Goal: Obtain resource: Download file/media

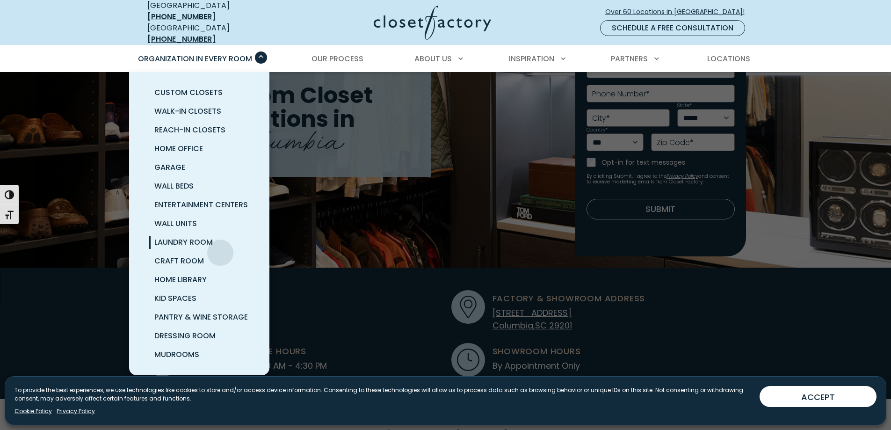
scroll to position [175, 0]
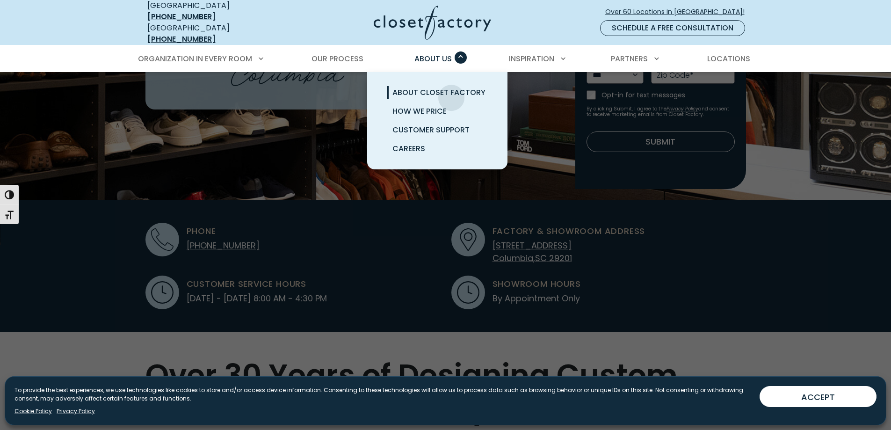
click at [451, 93] on span "About Closet Factory" at bounding box center [438, 92] width 93 height 11
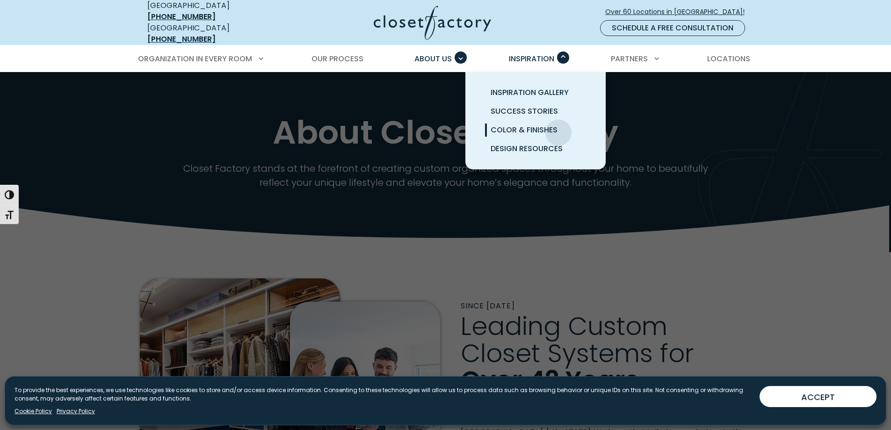
click at [558, 129] on span "Color & Finishes" at bounding box center [524, 129] width 67 height 11
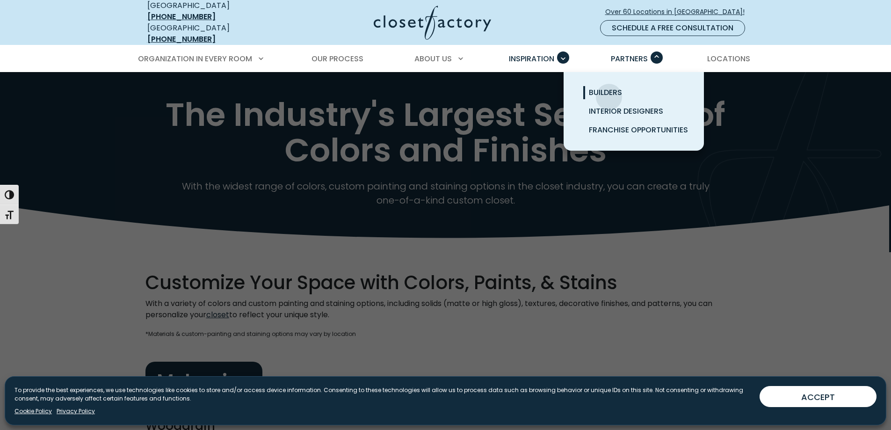
click at [609, 92] on span "Builders" at bounding box center [605, 92] width 33 height 11
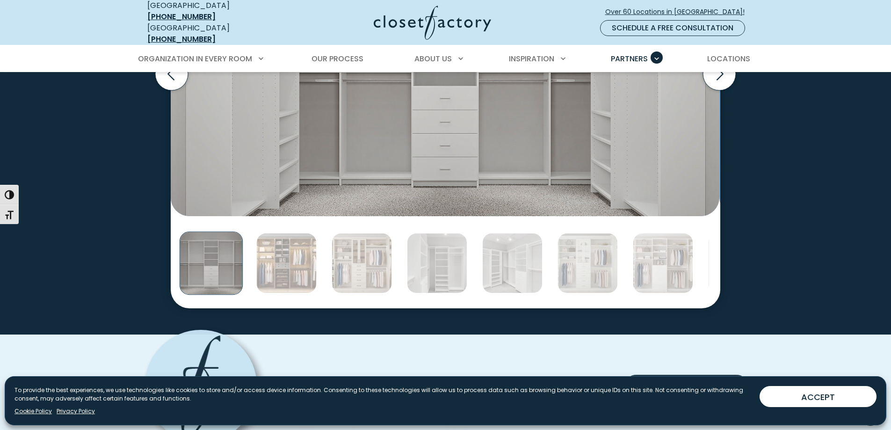
scroll to position [1648, 0]
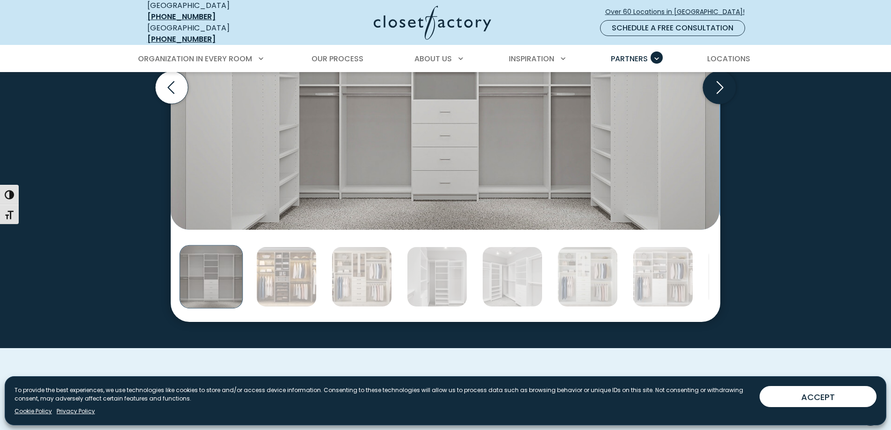
click at [717, 94] on icon "Next slide" at bounding box center [720, 87] width 7 height 13
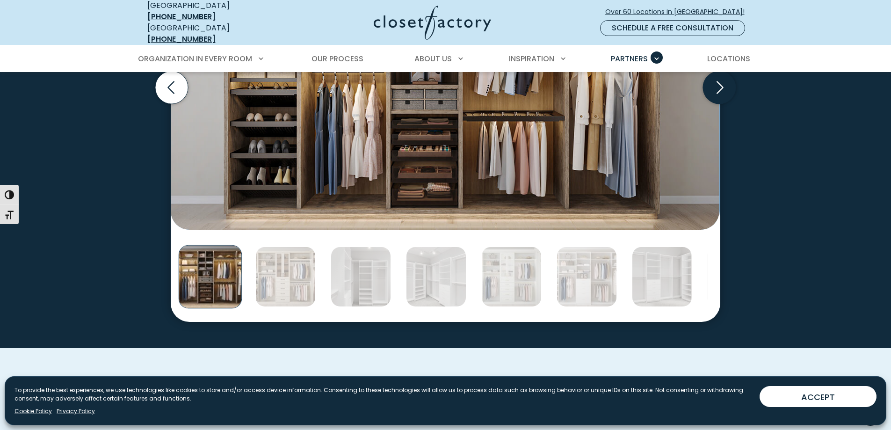
click at [717, 94] on icon "Next slide" at bounding box center [720, 87] width 7 height 13
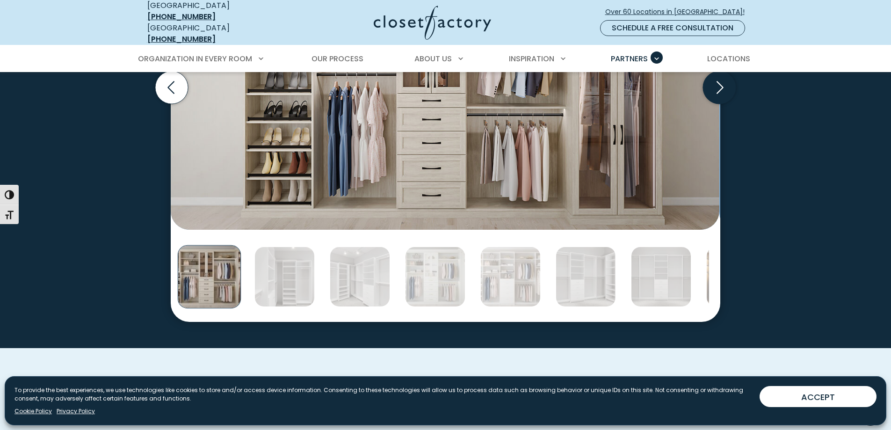
click at [717, 94] on icon "Next slide" at bounding box center [720, 87] width 7 height 13
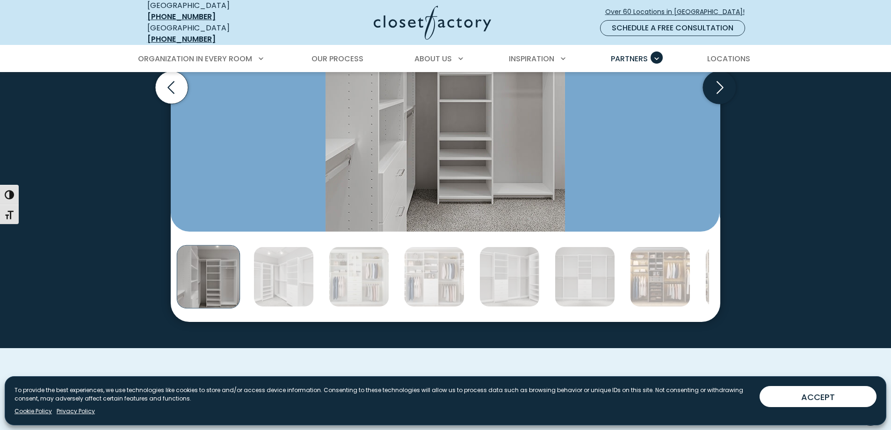
click at [717, 94] on icon "Next slide" at bounding box center [720, 87] width 7 height 13
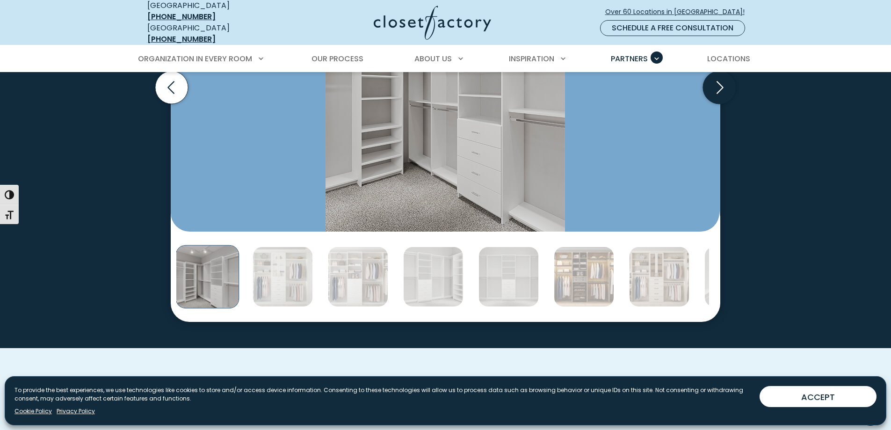
click at [717, 94] on icon "Next slide" at bounding box center [720, 87] width 7 height 13
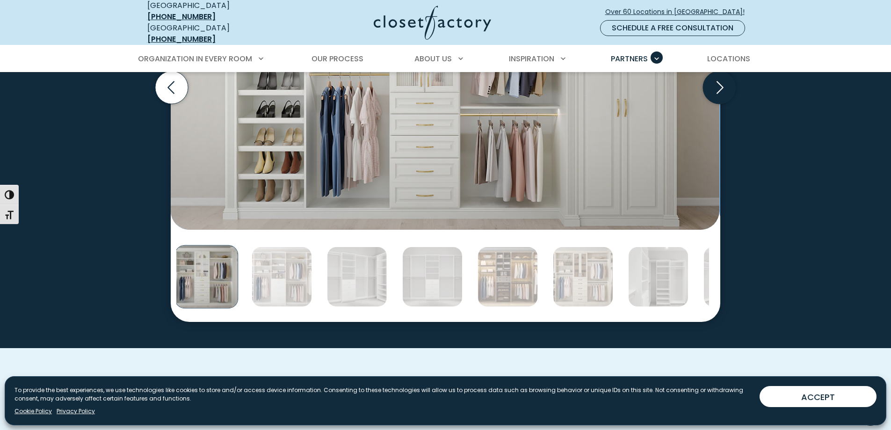
click at [717, 94] on icon "Next slide" at bounding box center [720, 87] width 7 height 13
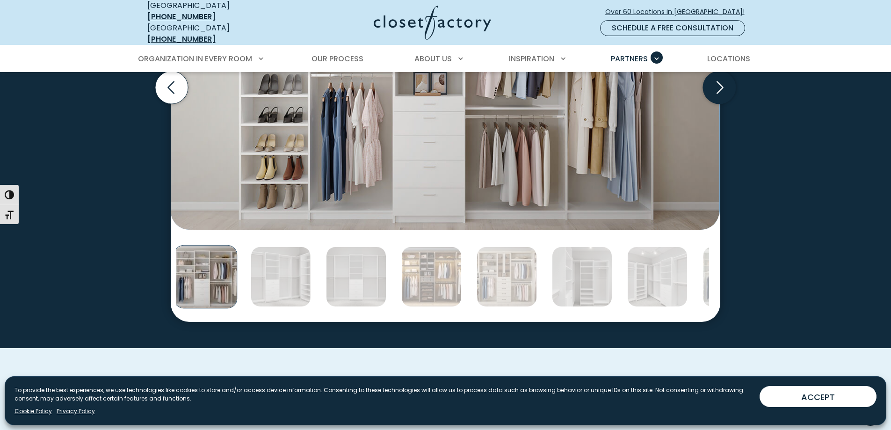
click at [717, 94] on icon "Next slide" at bounding box center [720, 87] width 7 height 13
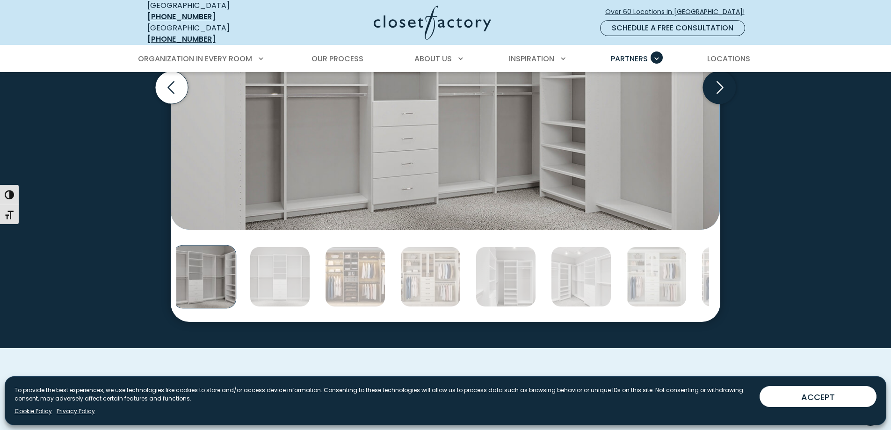
click at [717, 94] on icon "Next slide" at bounding box center [720, 87] width 7 height 13
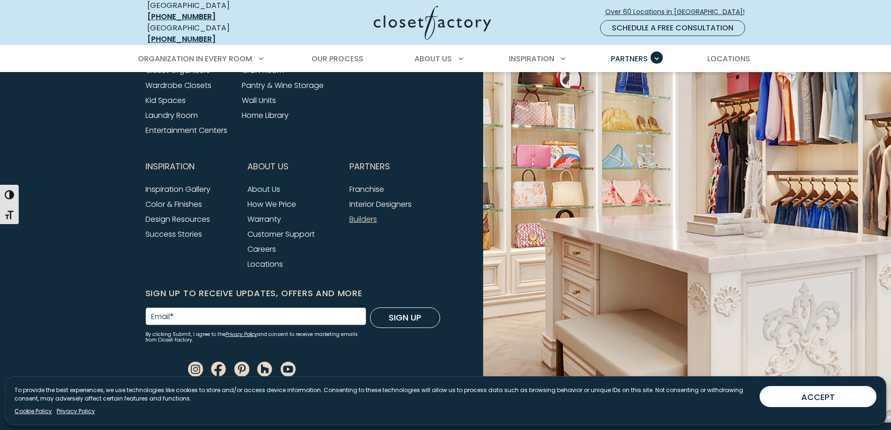
scroll to position [3388, 0]
click at [178, 214] on link "Design Resources" at bounding box center [177, 219] width 65 height 11
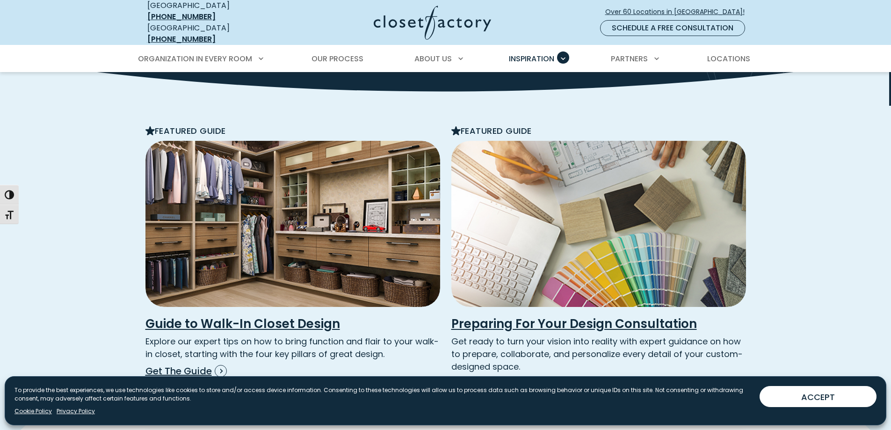
scroll to position [175, 0]
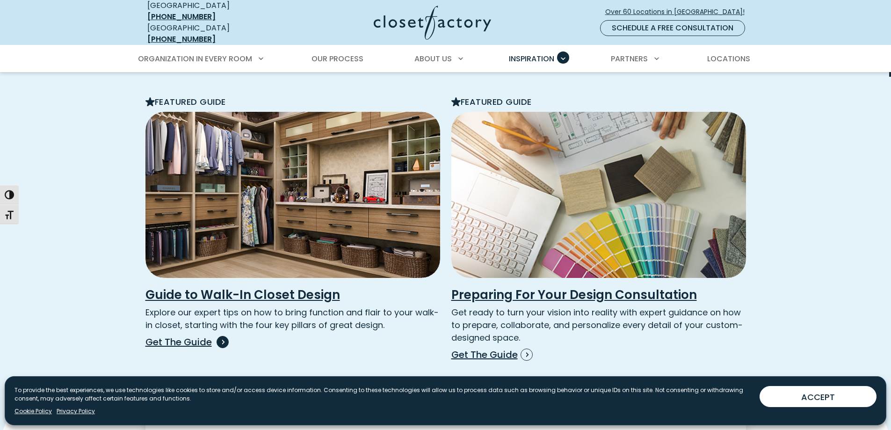
click at [188, 346] on p "Get The Guide" at bounding box center [292, 342] width 295 height 14
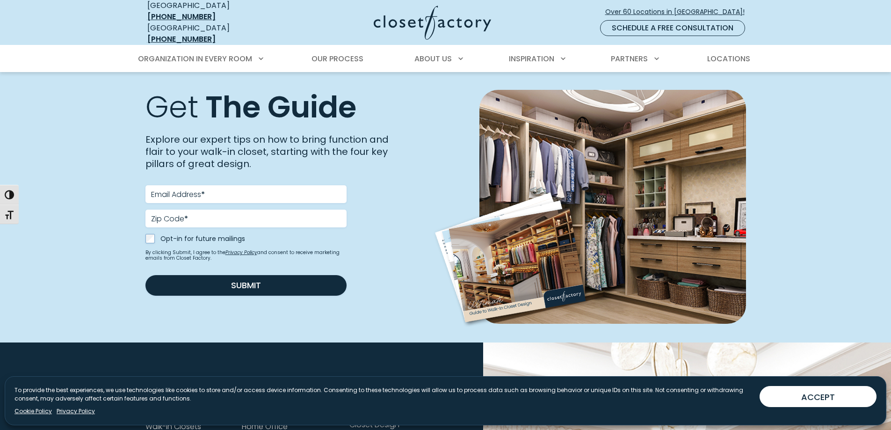
scroll to position [140, 0]
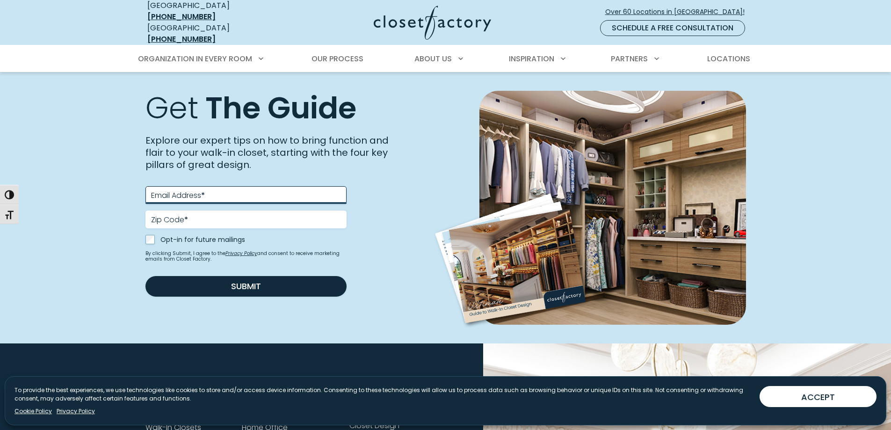
click at [224, 200] on input "Email Address *" at bounding box center [245, 195] width 201 height 18
type input "**********"
click at [358, 174] on div "Explore our expert tips on how to bring function and flair to your walk-in clos…" at bounding box center [267, 157] width 255 height 44
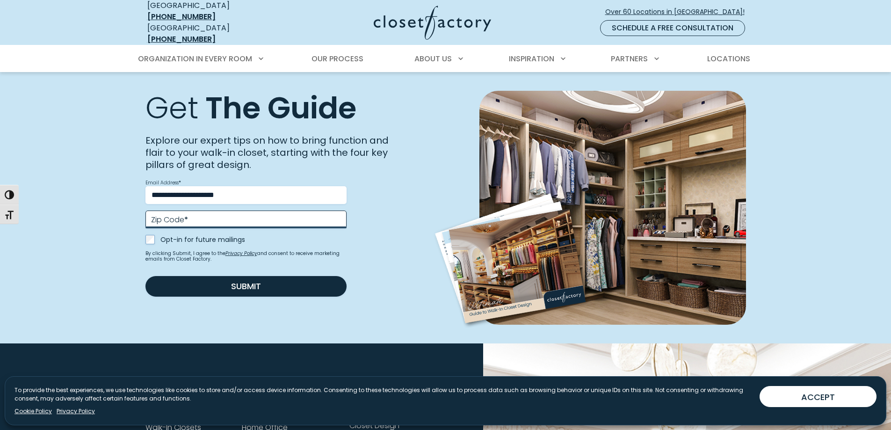
type input "*****"
click at [195, 222] on input "*****" at bounding box center [245, 219] width 201 height 18
click at [317, 244] on label "Opt-in for future mailings" at bounding box center [253, 239] width 186 height 9
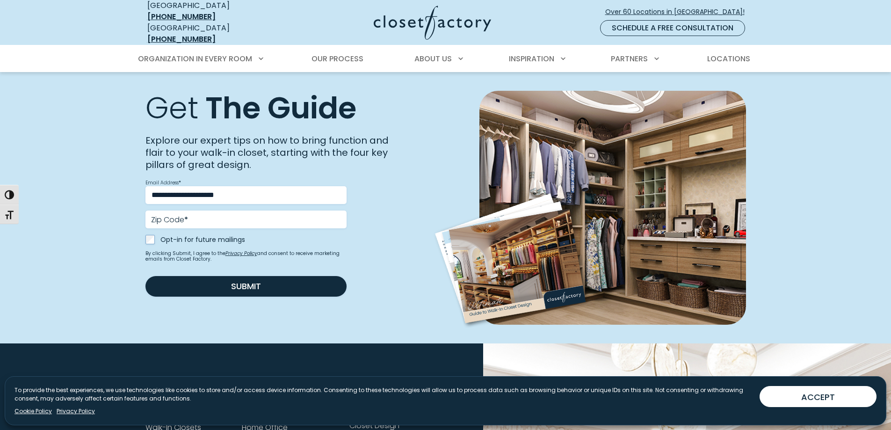
click at [171, 224] on label "Zip Code *" at bounding box center [169, 219] width 37 height 7
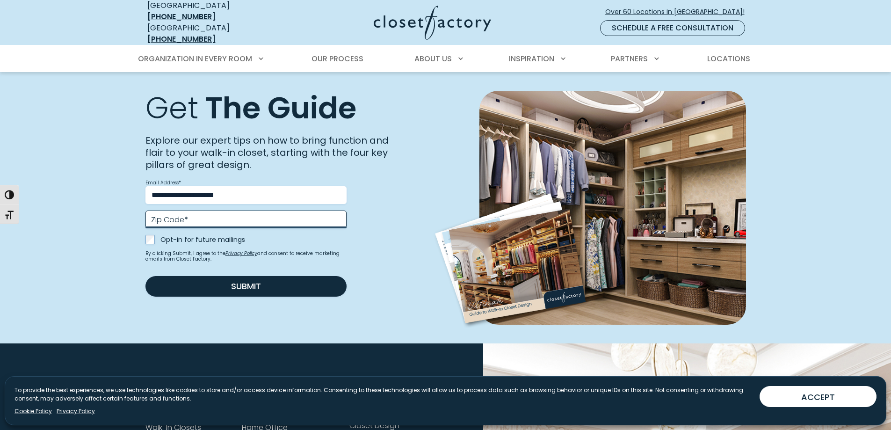
click at [171, 225] on input "Zip Code *" at bounding box center [245, 219] width 201 height 18
type input "*****"
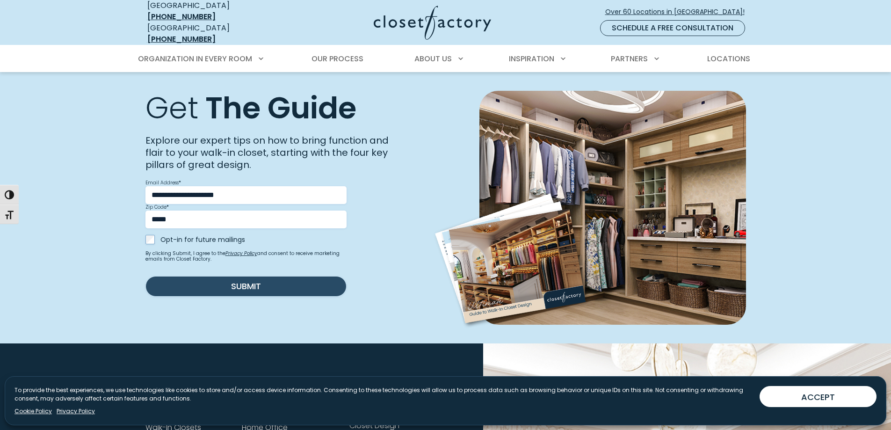
click at [247, 297] on button "Submit" at bounding box center [245, 286] width 201 height 21
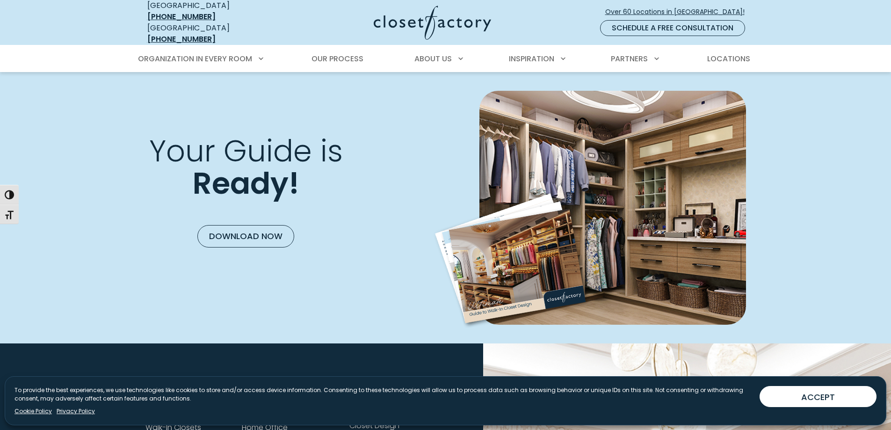
click at [254, 233] on link "Download Now" at bounding box center [245, 236] width 97 height 22
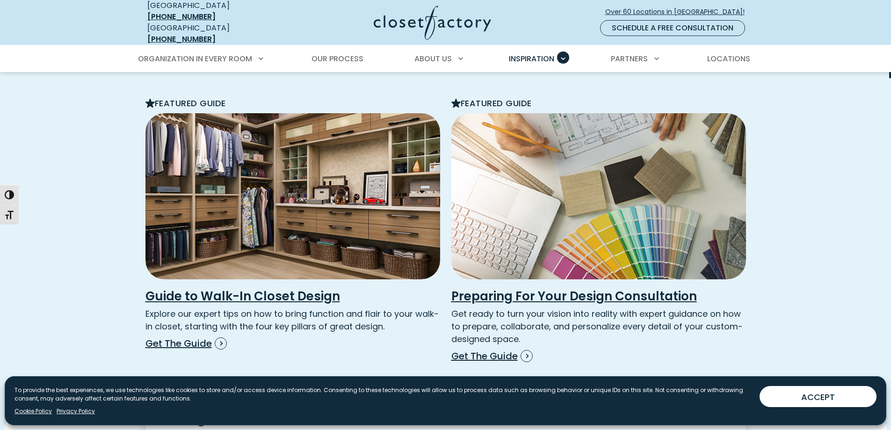
scroll to position [174, 0]
click at [492, 360] on p "Get The Guide" at bounding box center [598, 356] width 295 height 14
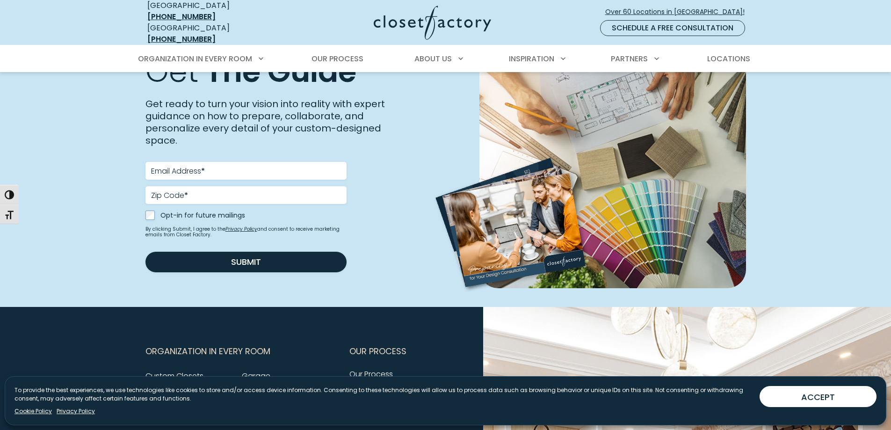
scroll to position [210, 0]
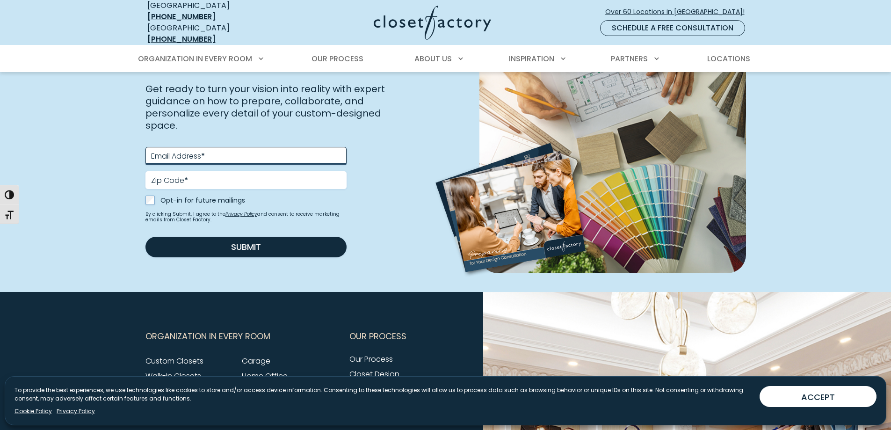
click at [222, 165] on input "Email Address *" at bounding box center [245, 156] width 201 height 18
type input "**********"
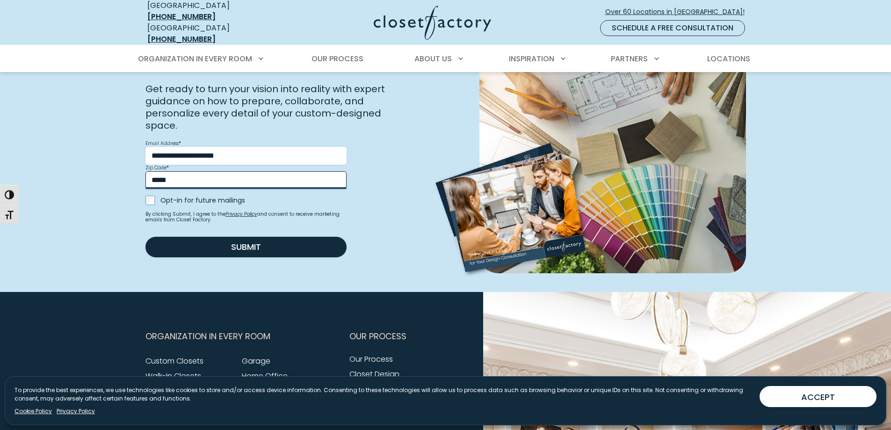
click at [195, 189] on input "*****" at bounding box center [245, 180] width 201 height 18
type input "*****"
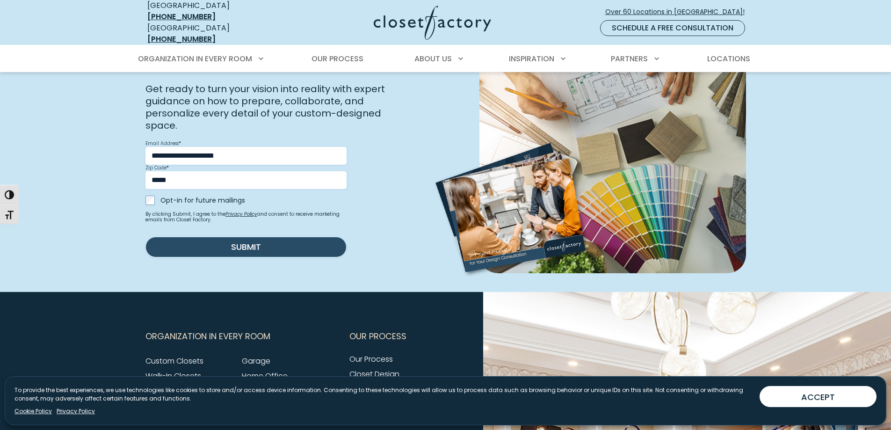
click at [231, 257] on button "Submit" at bounding box center [245, 247] width 201 height 21
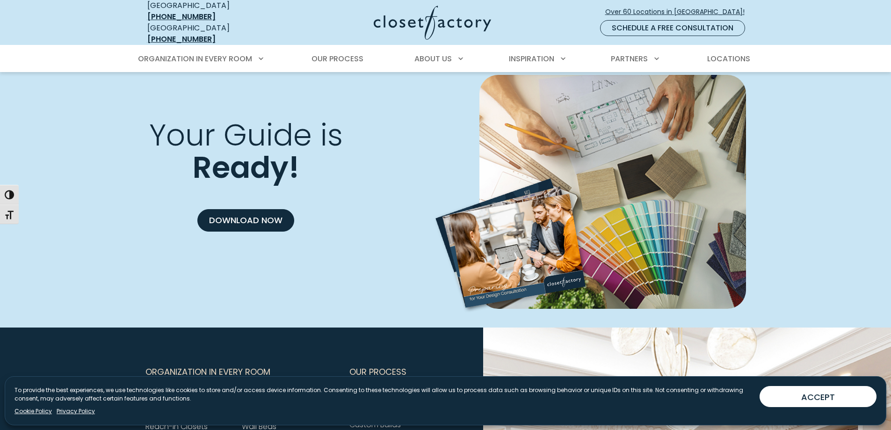
scroll to position [166, 0]
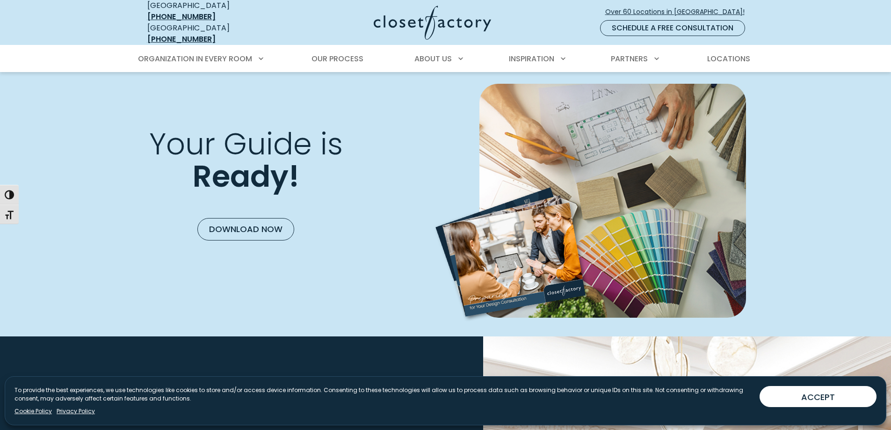
click at [242, 235] on link "Download Now" at bounding box center [245, 229] width 97 height 22
